Goal: Check status

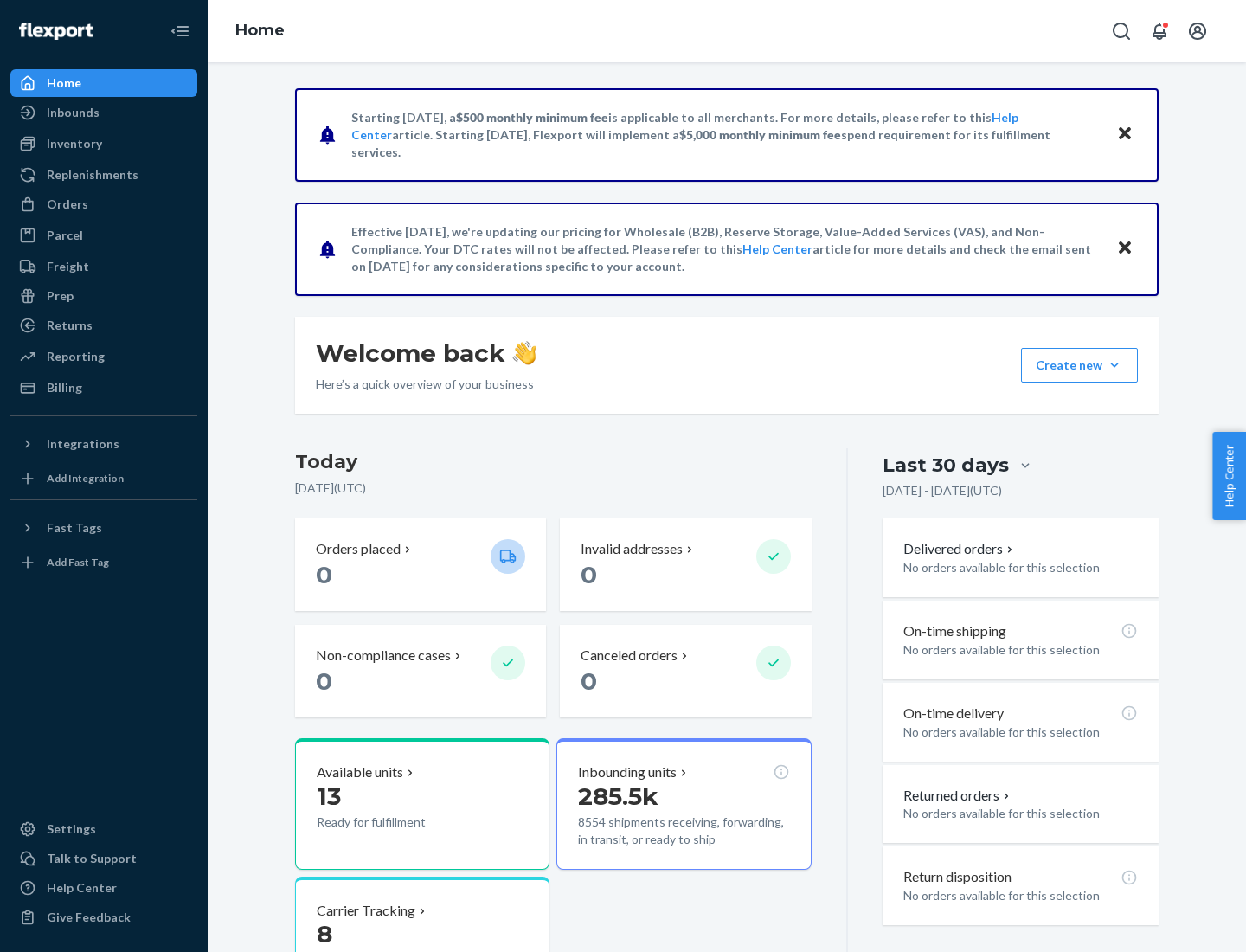
click at [1115, 366] on button "Create new Create new inbound Create new order Create new product" at bounding box center [1079, 366] width 117 height 35
click at [72, 112] on div "Inbounds" at bounding box center [73, 112] width 52 height 17
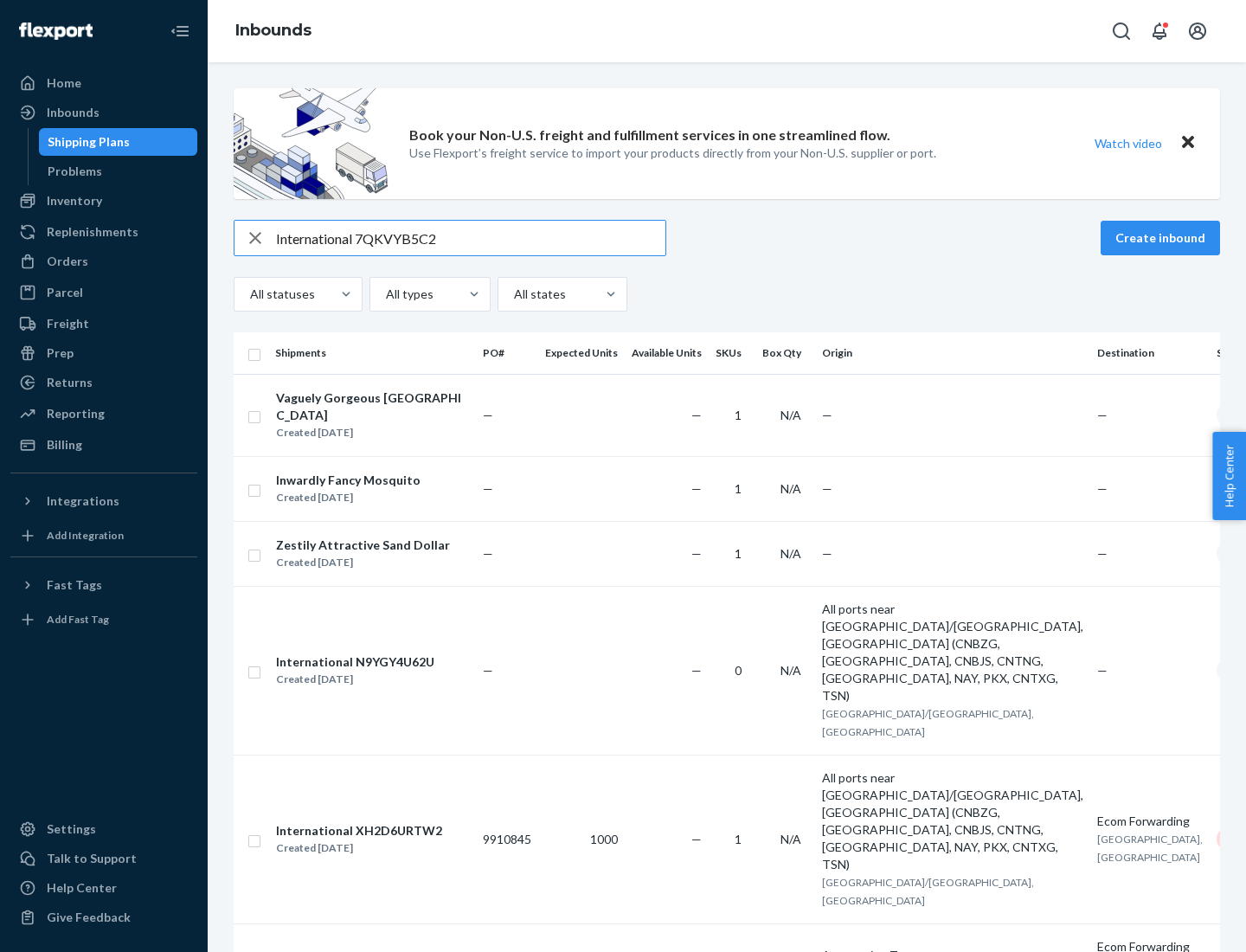
type input "International 7QKVYB5C29"
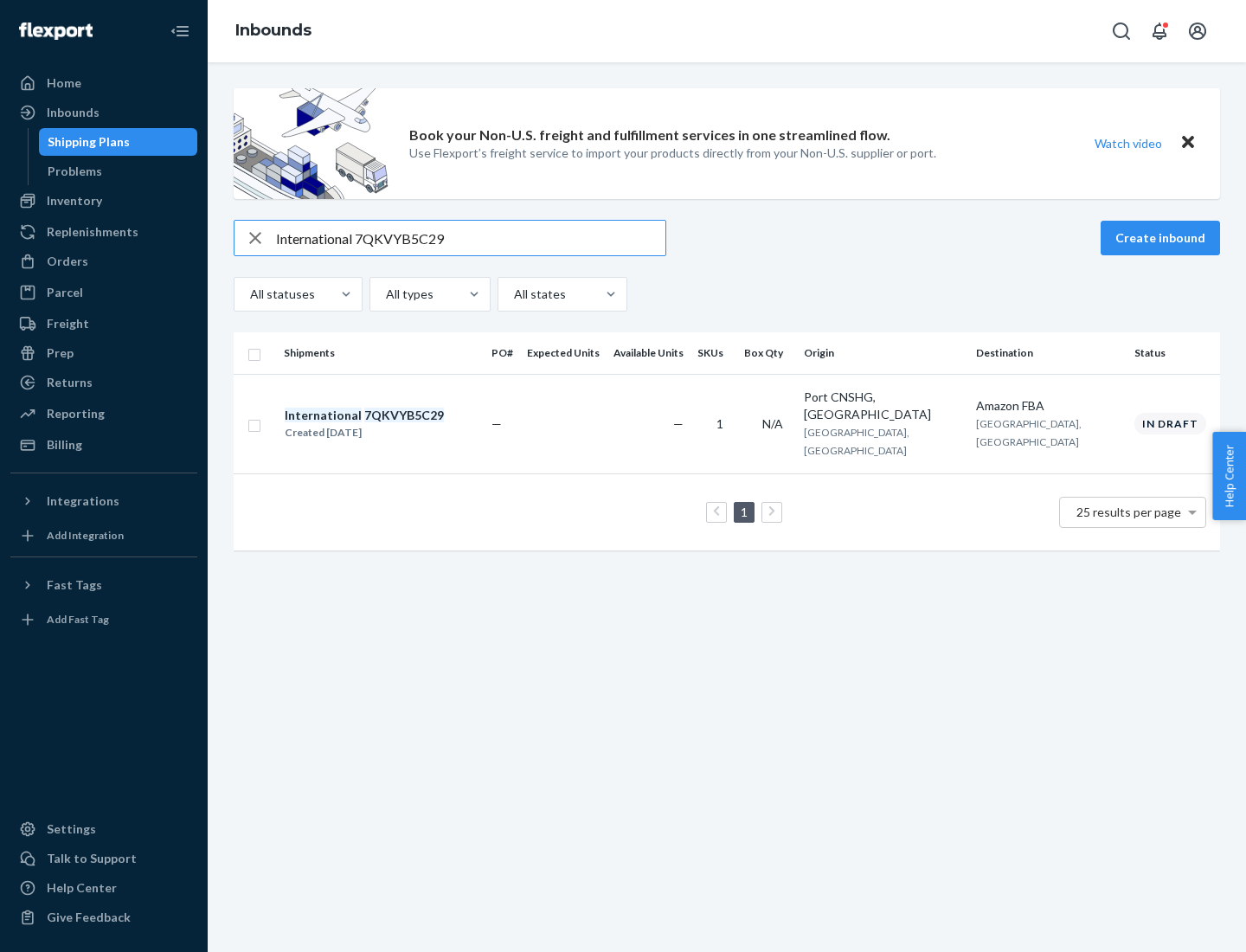
click at [394, 424] on div "Created [DATE]" at bounding box center [364, 433] width 159 height 17
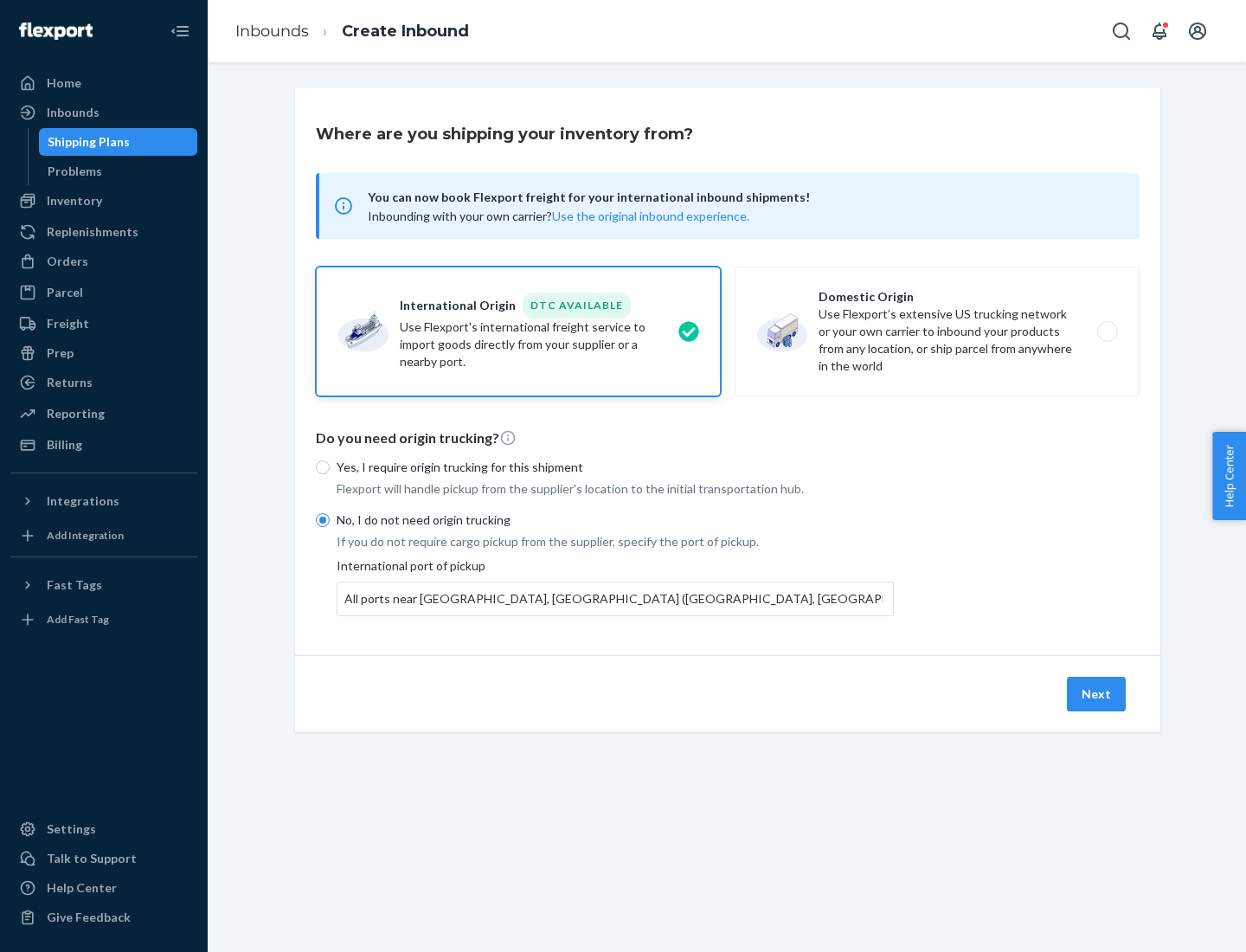
click at [1098, 693] on button "Next" at bounding box center [1097, 694] width 59 height 35
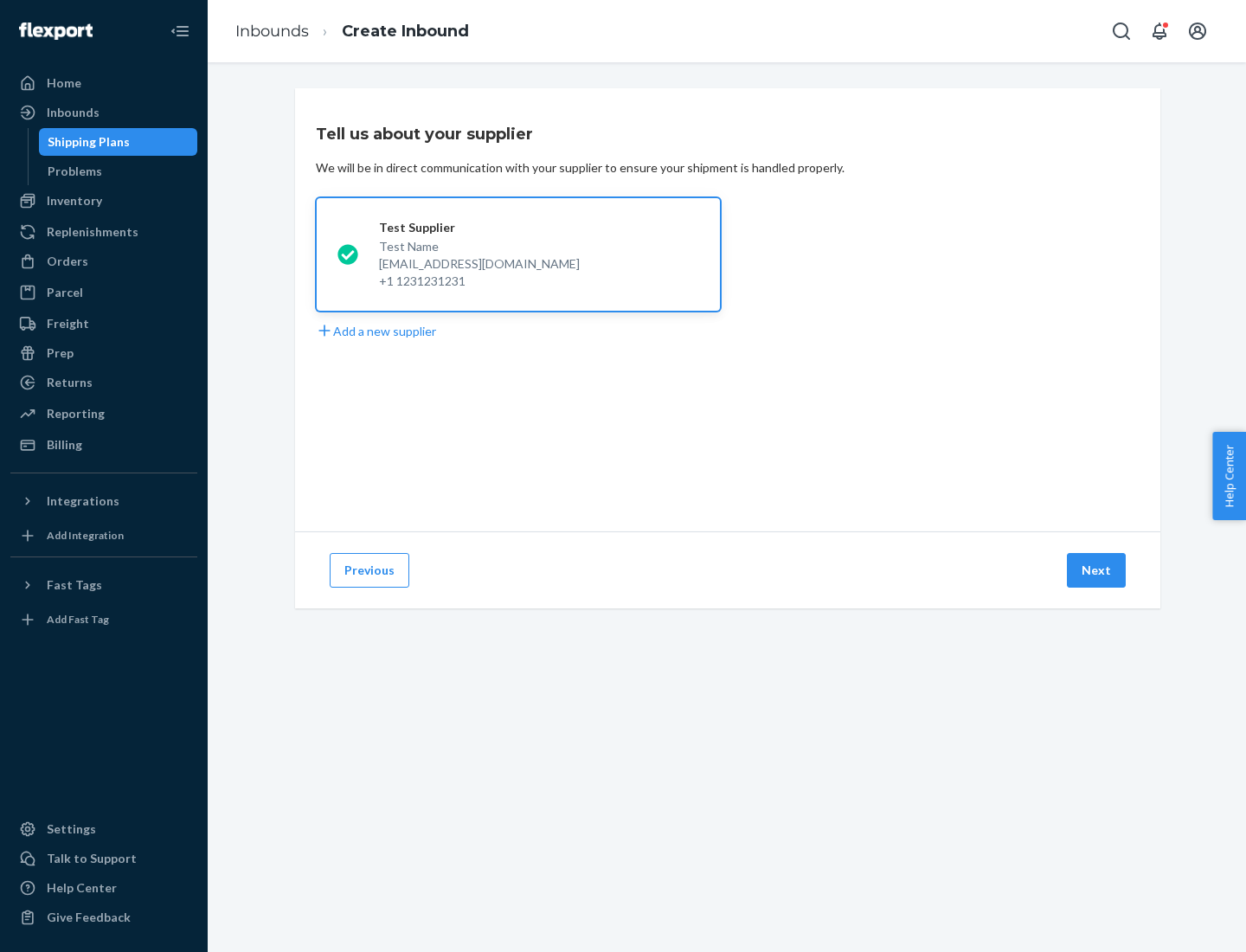
click at [1098, 570] on button "Next" at bounding box center [1097, 571] width 59 height 35
